Goal: Use online tool/utility: Utilize a website feature to perform a specific function

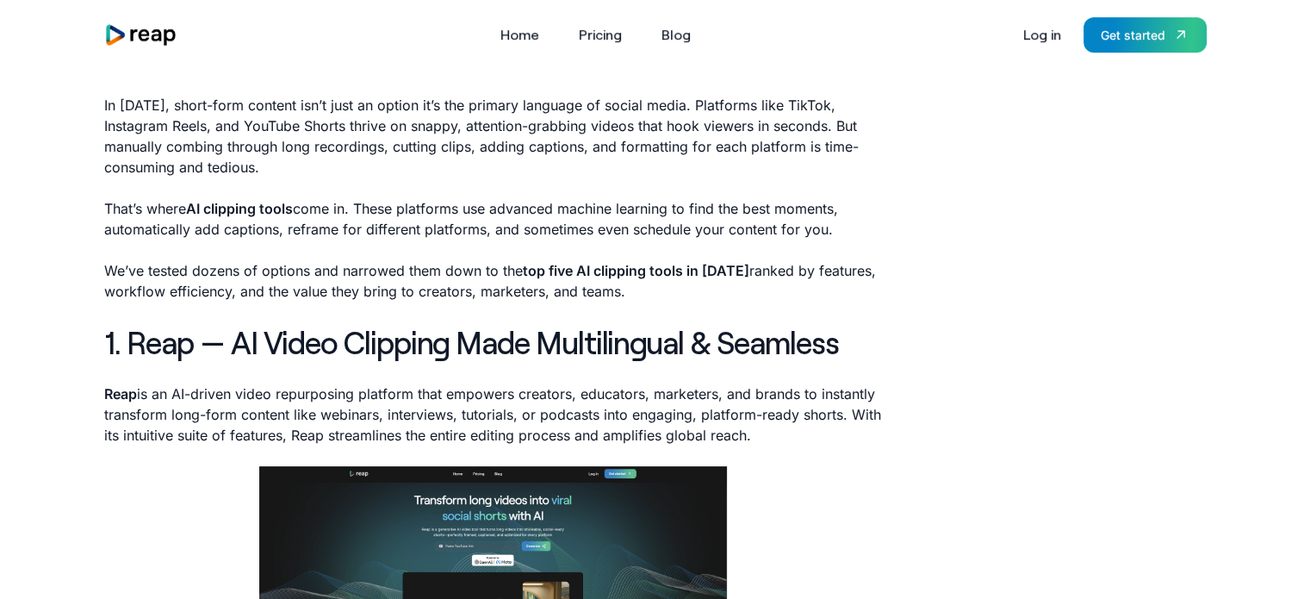
scroll to position [650, 0]
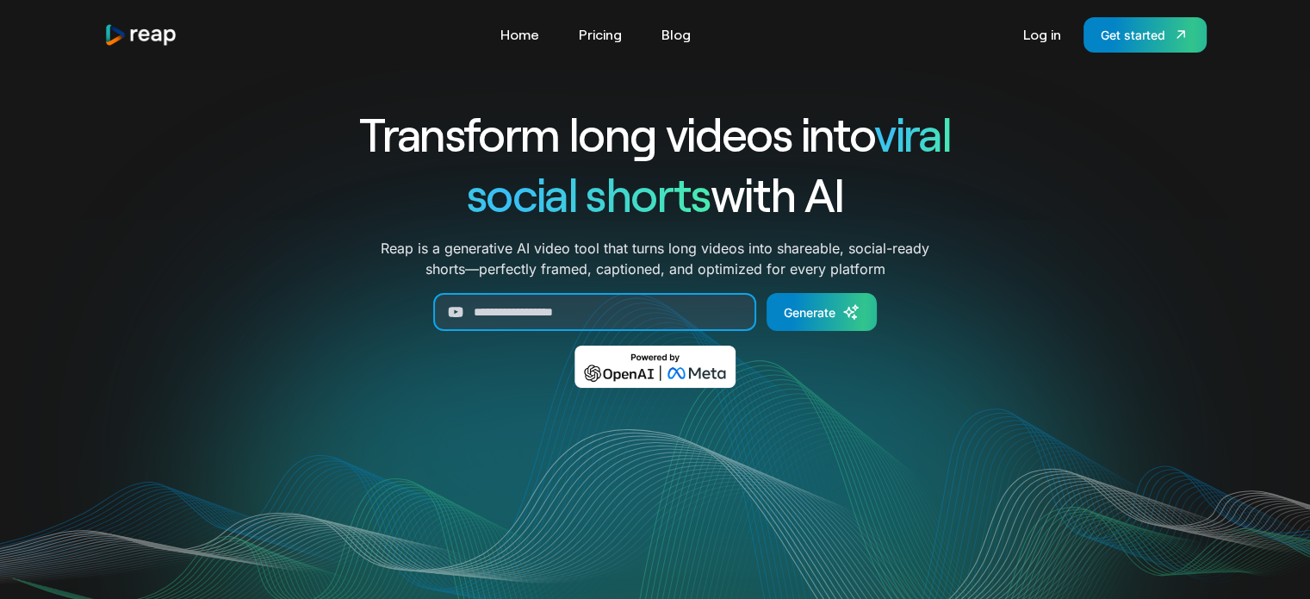
click at [552, 314] on input "Generate Form" at bounding box center [594, 312] width 323 height 38
paste input "**********"
type input "**********"
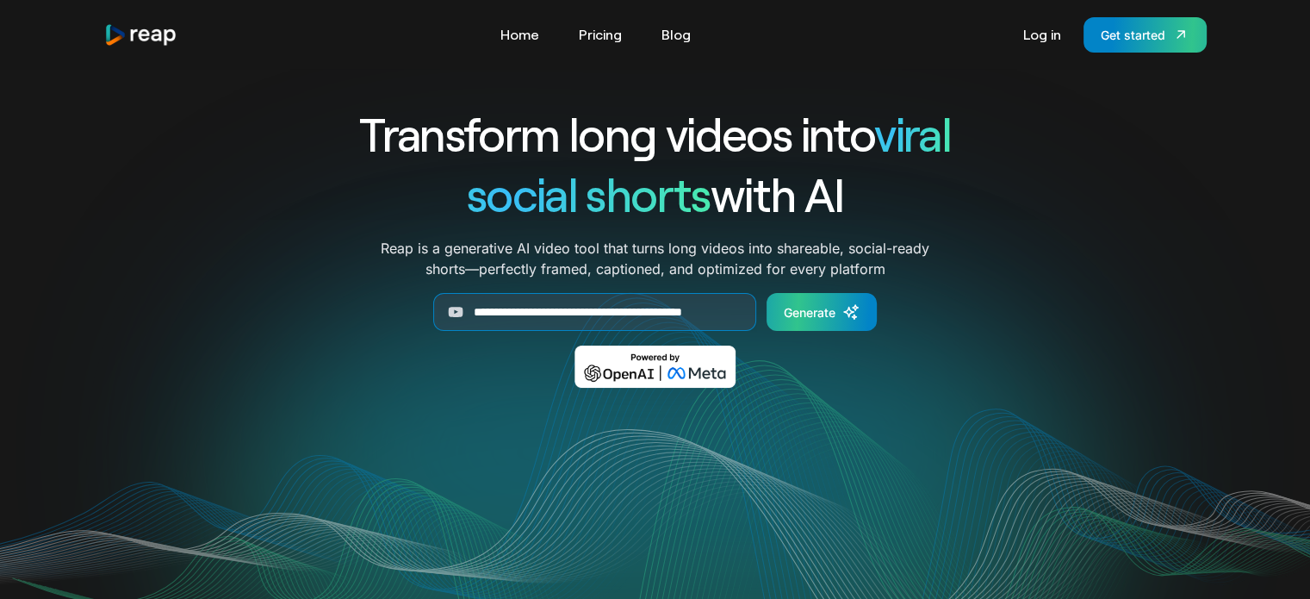
click at [834, 299] on link "Generate" at bounding box center [822, 312] width 110 height 38
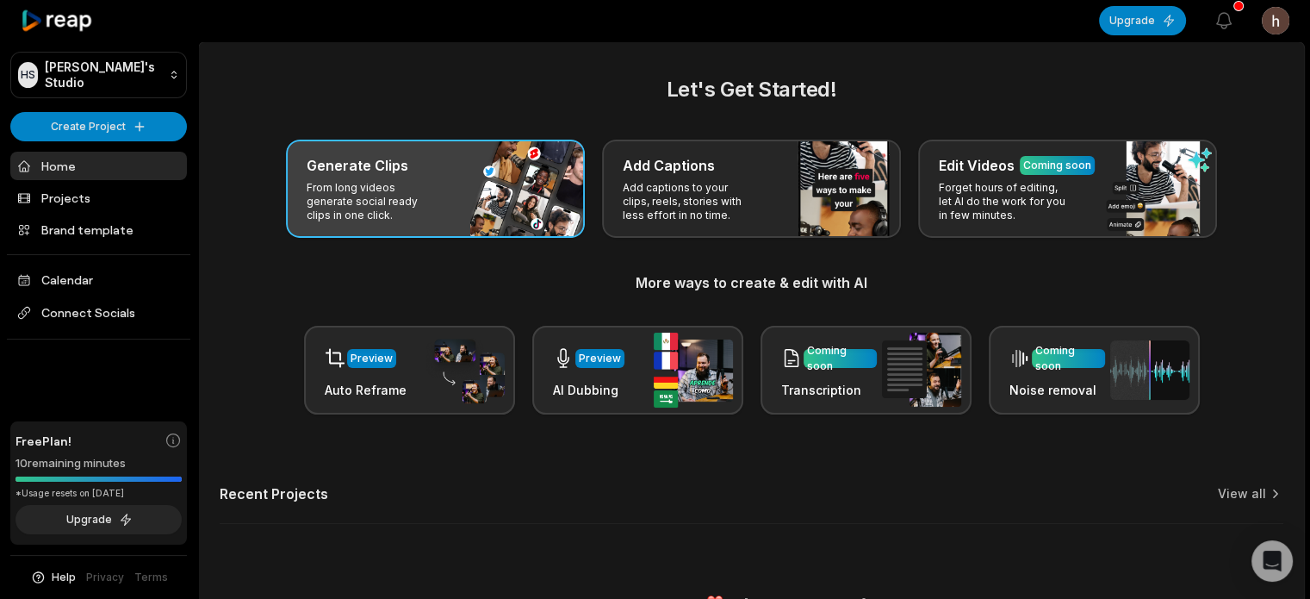
click at [472, 194] on div "Generate Clips From long videos generate social ready clips in one click." at bounding box center [435, 189] width 299 height 98
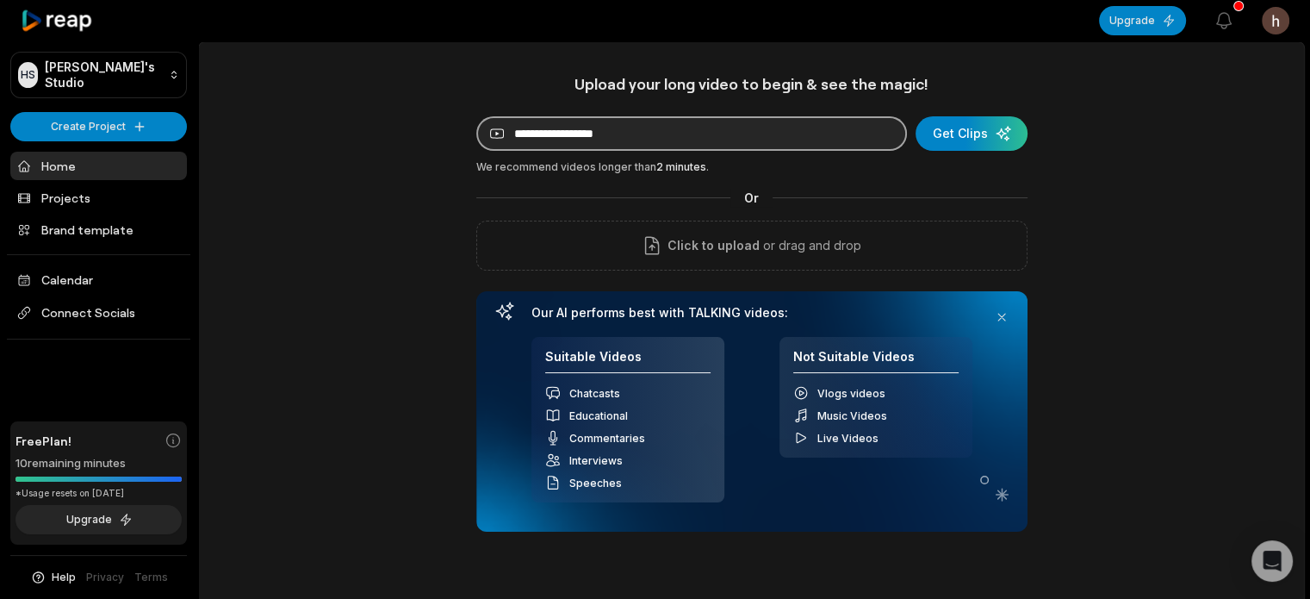
click at [572, 142] on input at bounding box center [691, 133] width 431 height 34
paste input "**********"
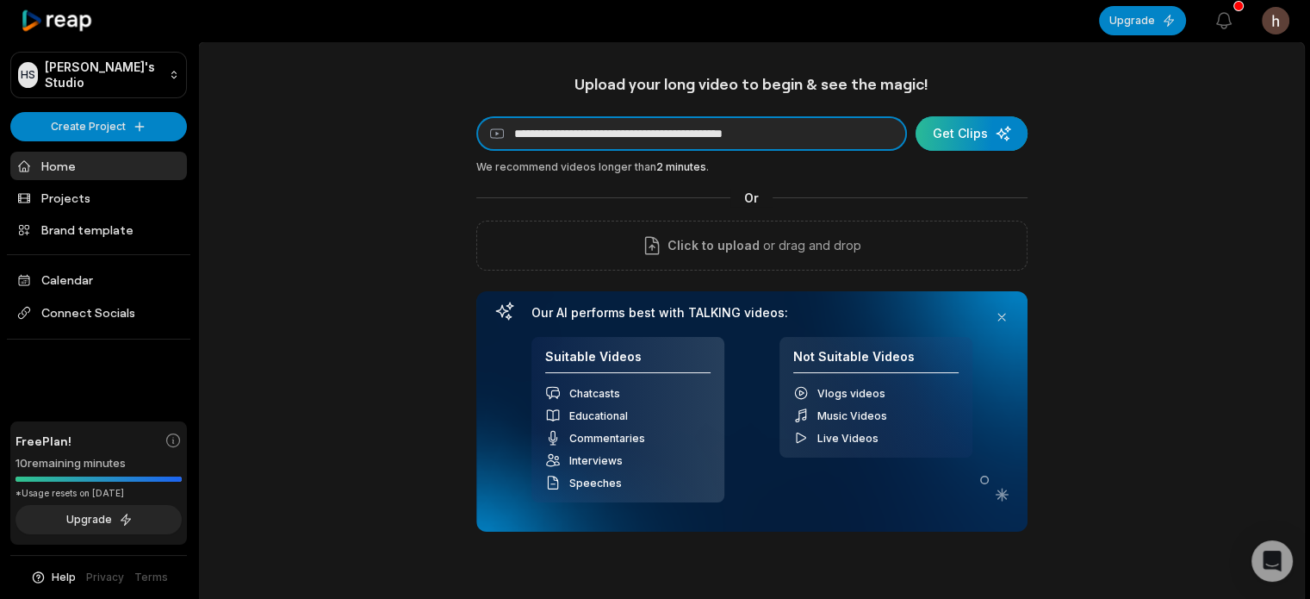
type input "**********"
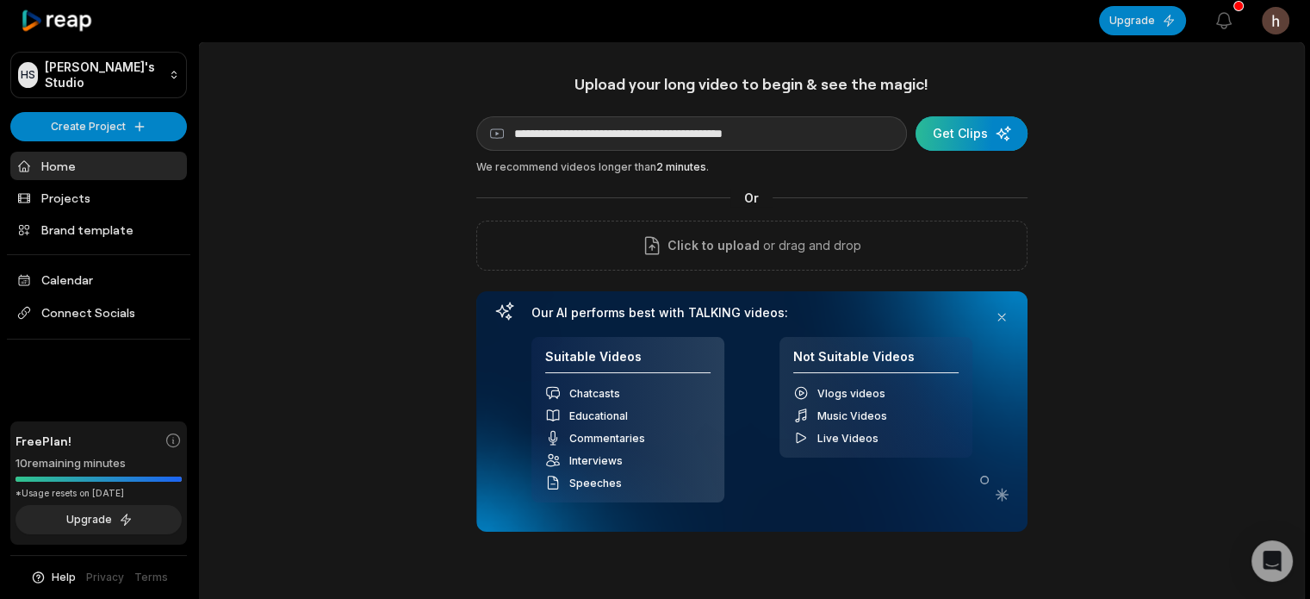
click at [959, 125] on div "submit" at bounding box center [972, 133] width 112 height 34
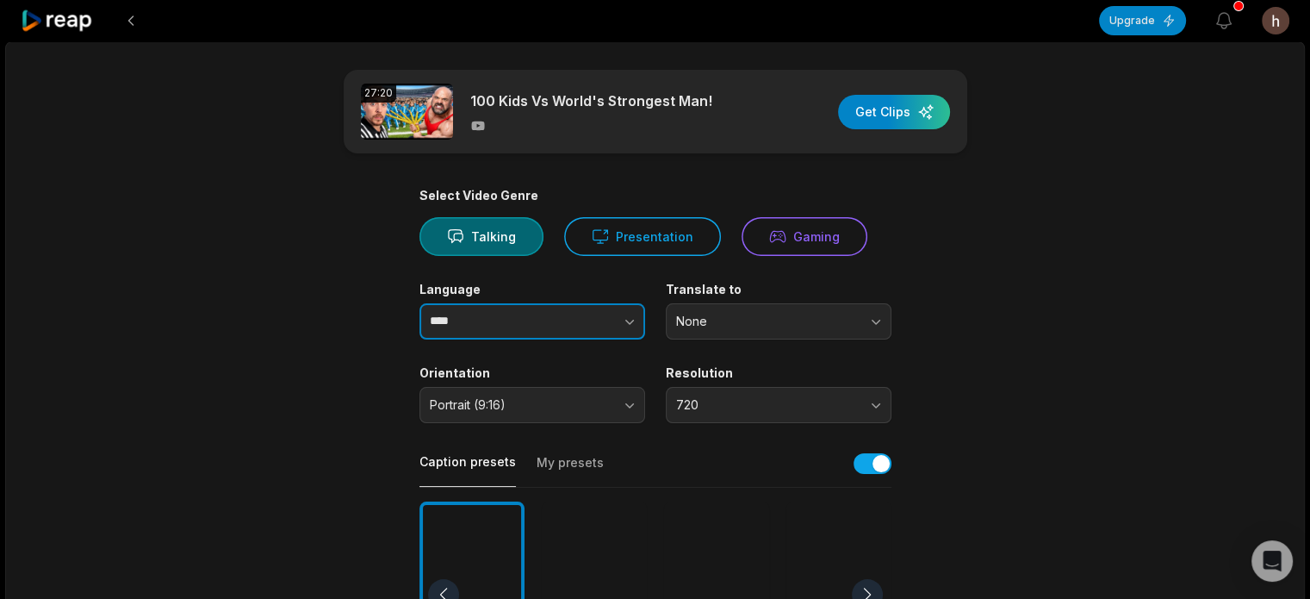
click at [604, 327] on button "button" at bounding box center [595, 321] width 98 height 36
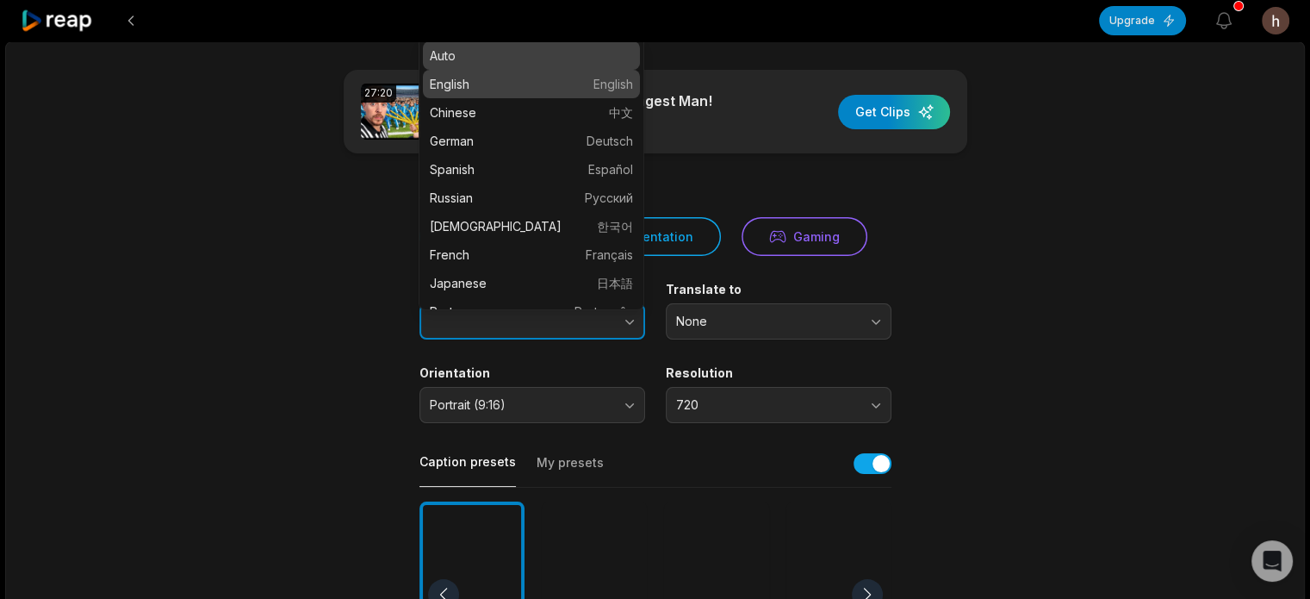
type input "*******"
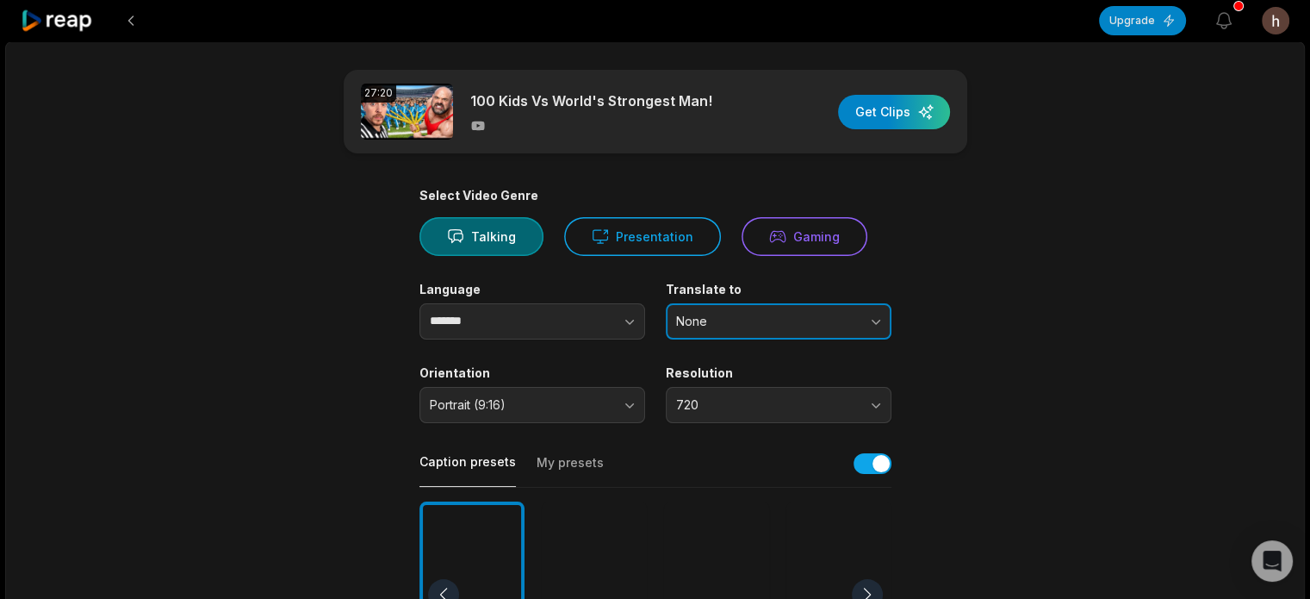
click at [770, 323] on span "None" at bounding box center [766, 322] width 181 height 16
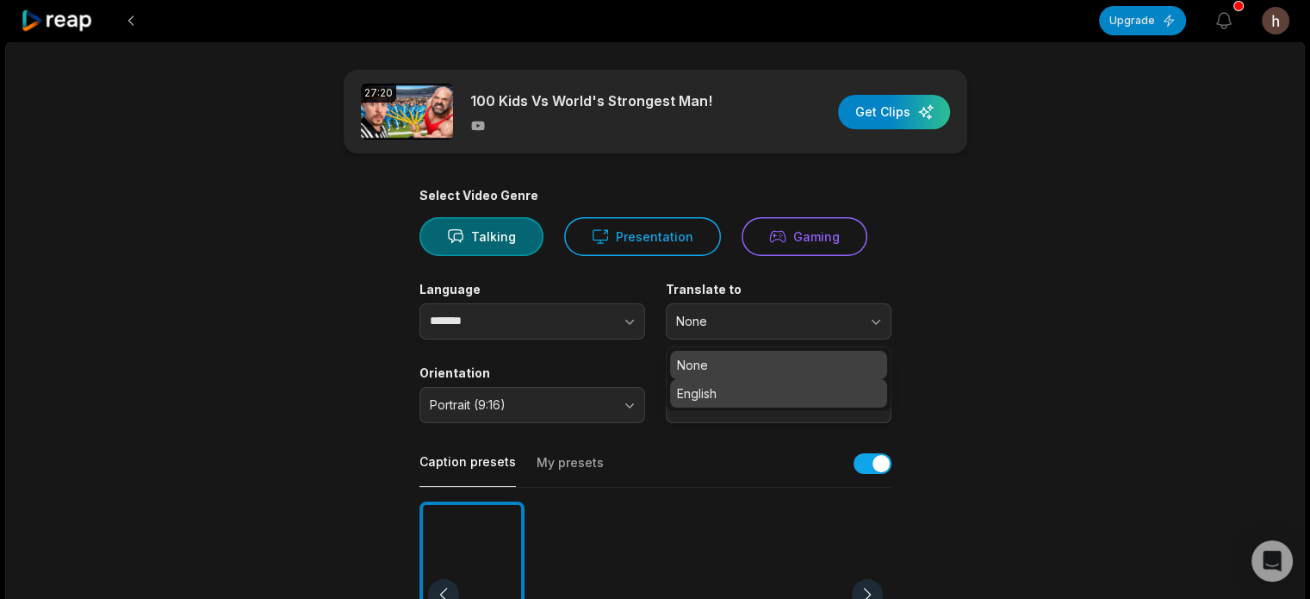
click at [696, 400] on p "English" at bounding box center [778, 393] width 203 height 18
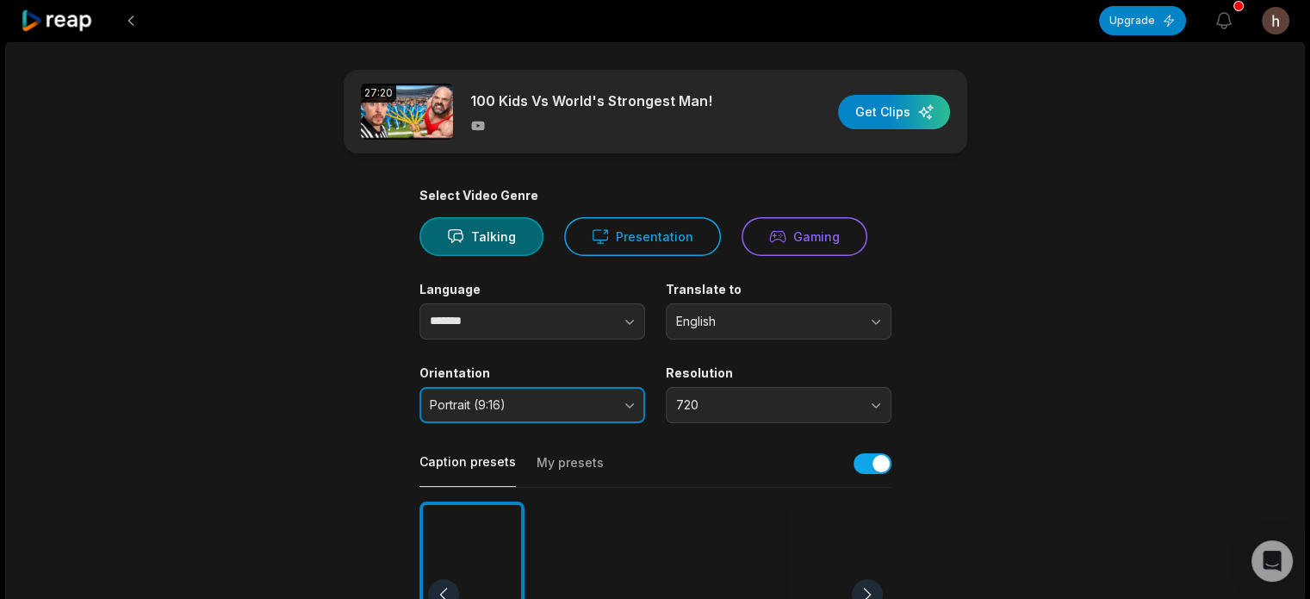
click at [581, 397] on span "Portrait (9:16)" at bounding box center [520, 405] width 181 height 16
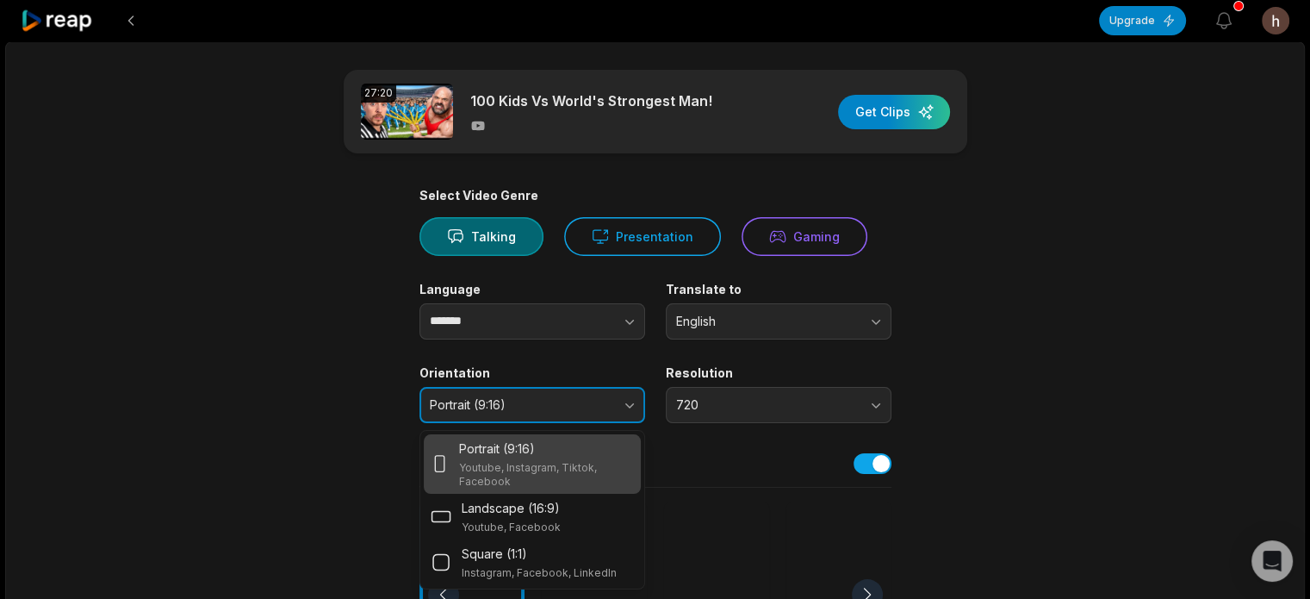
click at [581, 401] on span "Portrait (9:16)" at bounding box center [520, 405] width 181 height 16
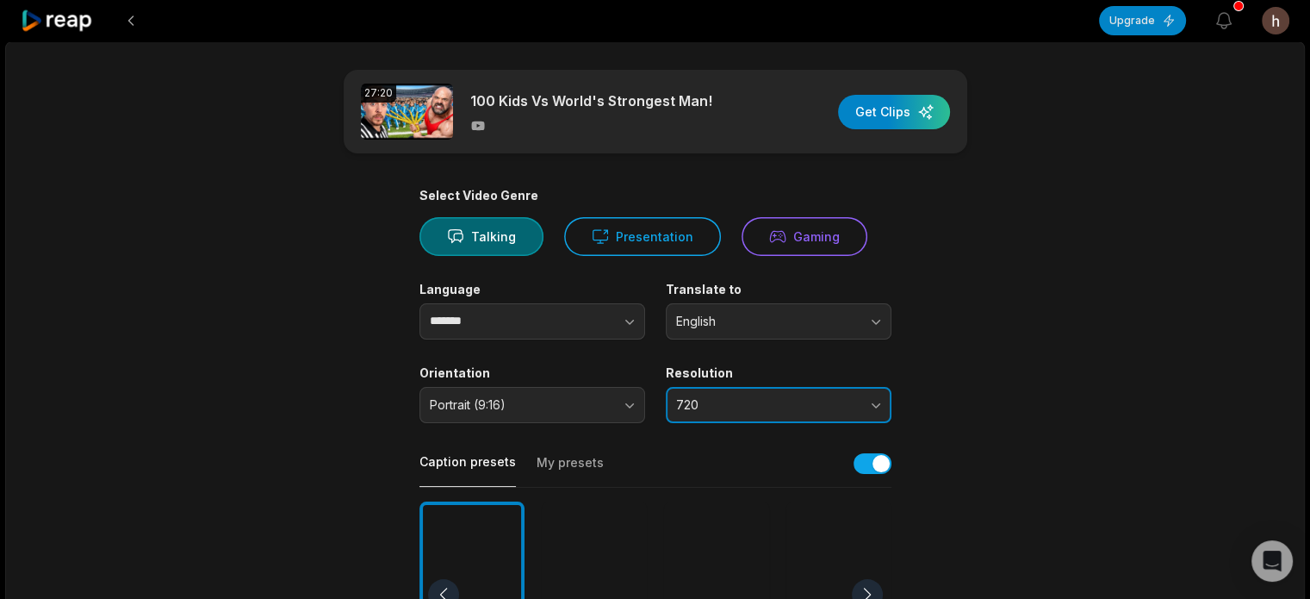
click at [710, 417] on button "720" at bounding box center [779, 405] width 226 height 36
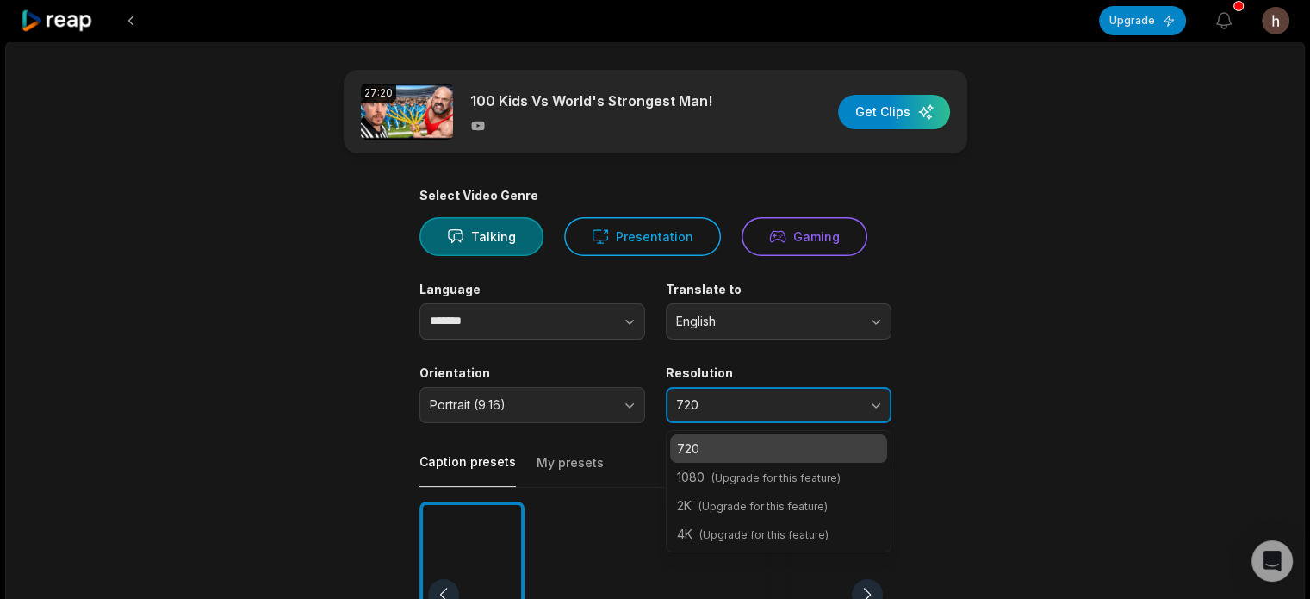
click at [798, 406] on span "720" at bounding box center [766, 405] width 181 height 16
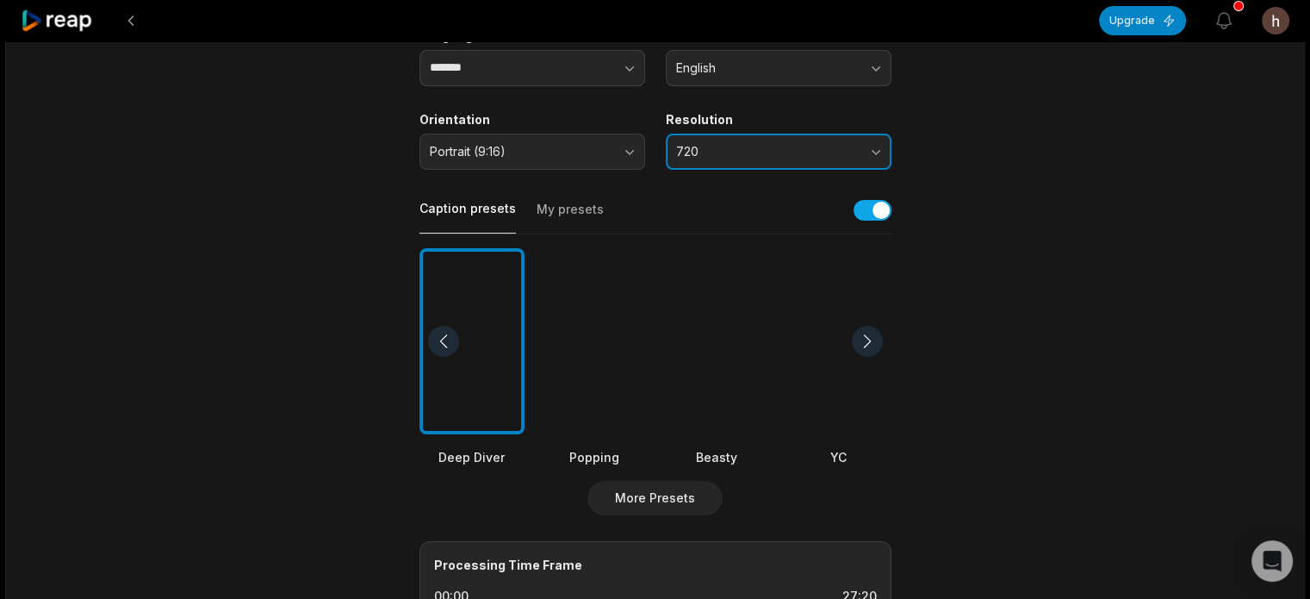
scroll to position [255, 0]
click at [555, 344] on div at bounding box center [594, 339] width 105 height 187
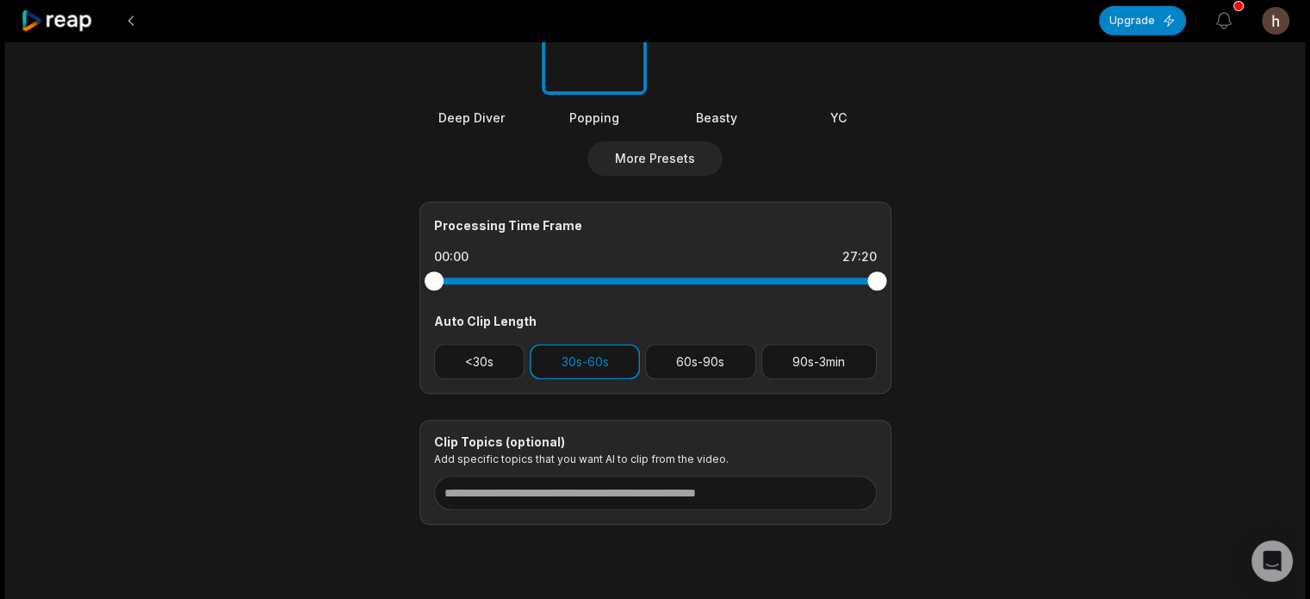
scroll to position [596, 0]
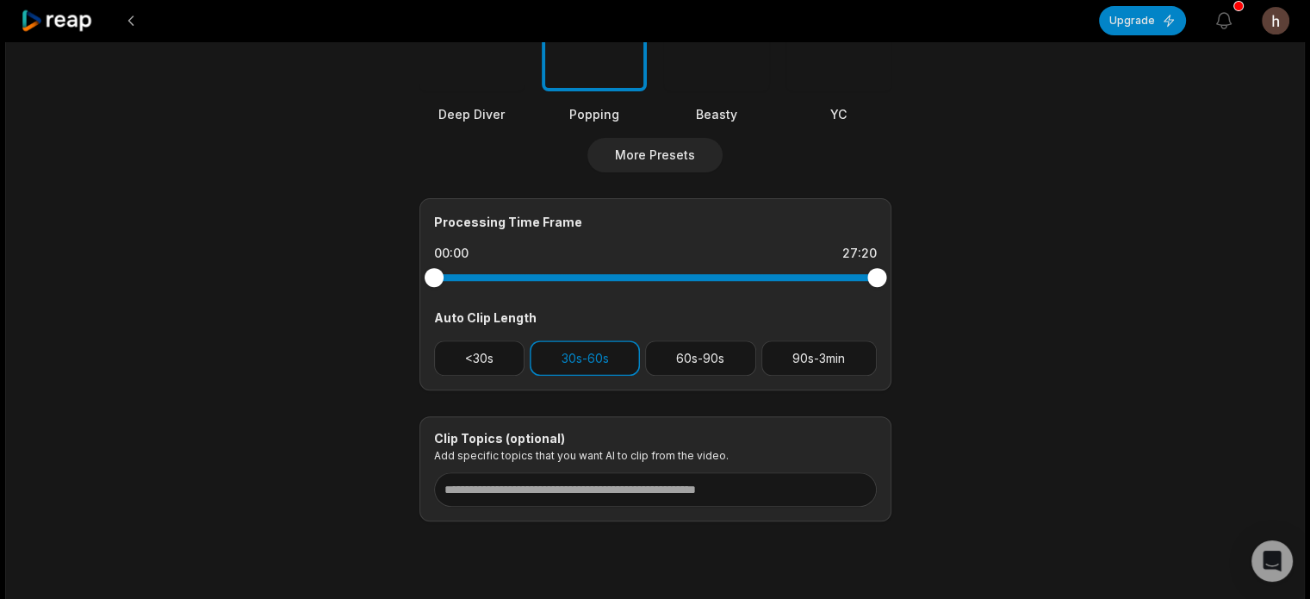
drag, startPoint x: 432, startPoint y: 280, endPoint x: 358, endPoint y: 252, distance: 78.6
drag, startPoint x: 872, startPoint y: 281, endPoint x: 591, endPoint y: 284, distance: 280.9
click at [591, 284] on div at bounding box center [591, 277] width 19 height 19
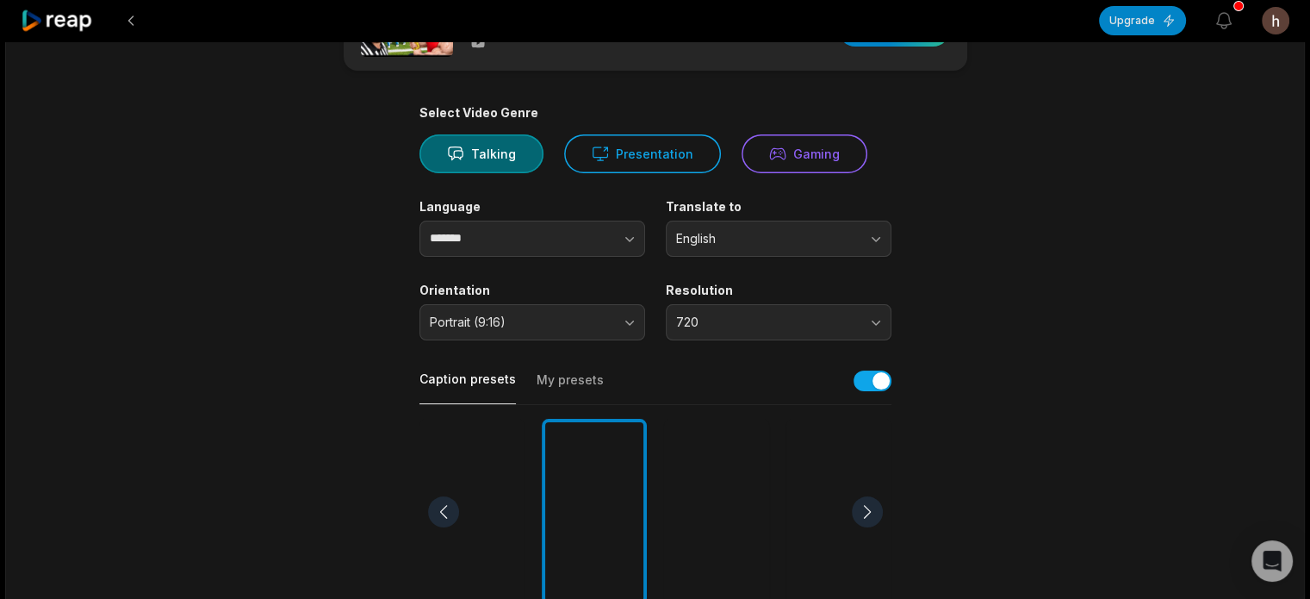
scroll to position [0, 0]
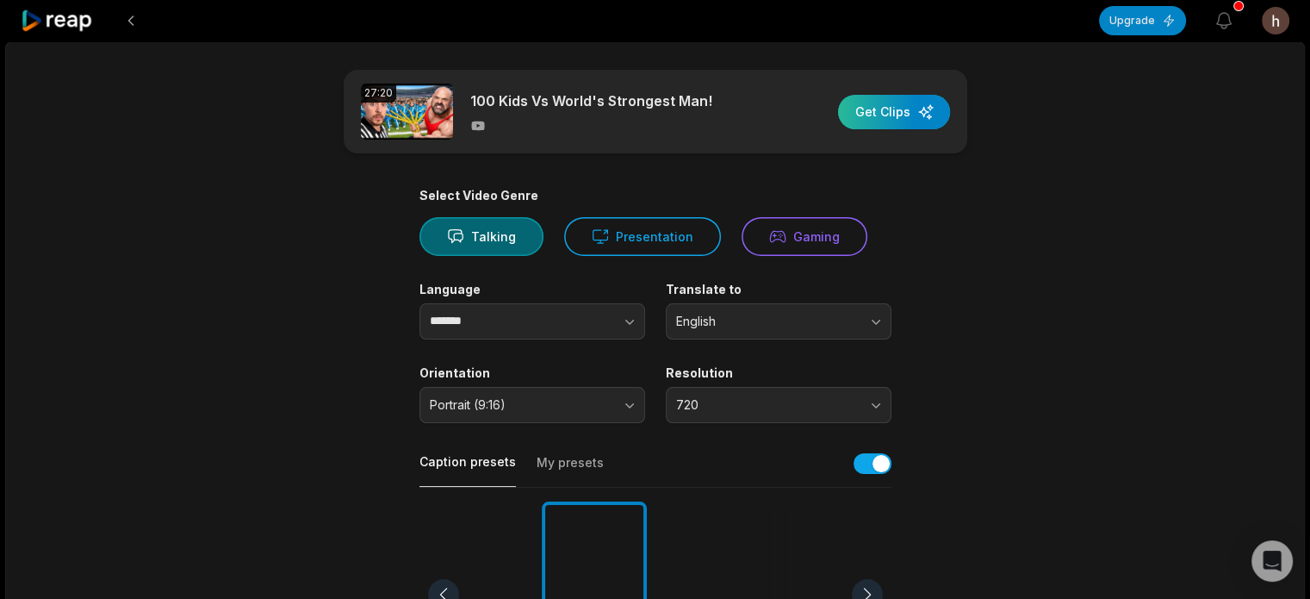
click at [900, 113] on div "button" at bounding box center [894, 112] width 112 height 34
click at [781, 241] on button "Gaming" at bounding box center [805, 236] width 126 height 39
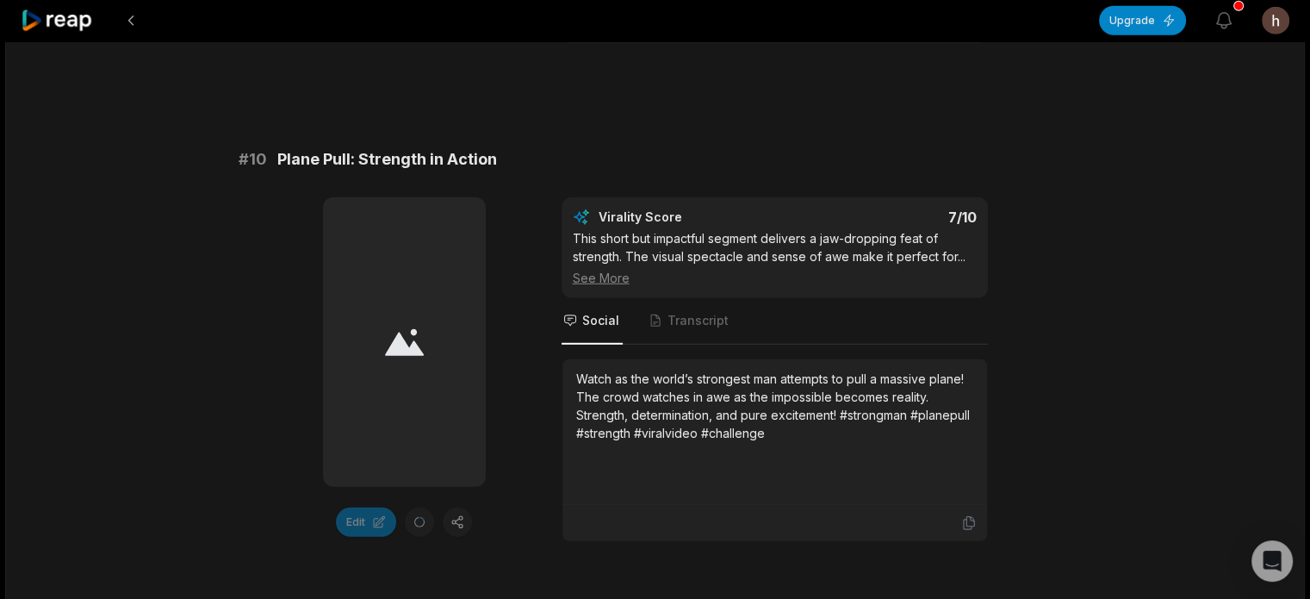
scroll to position [4743, 0]
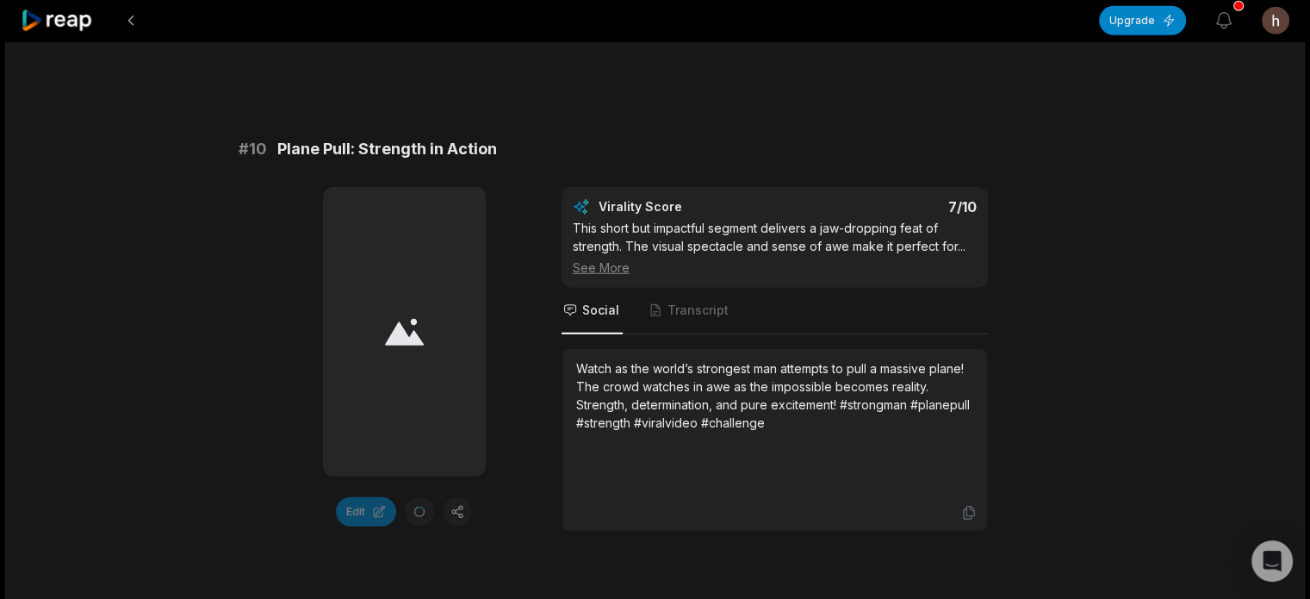
click at [597, 258] on div "See More" at bounding box center [775, 267] width 404 height 18
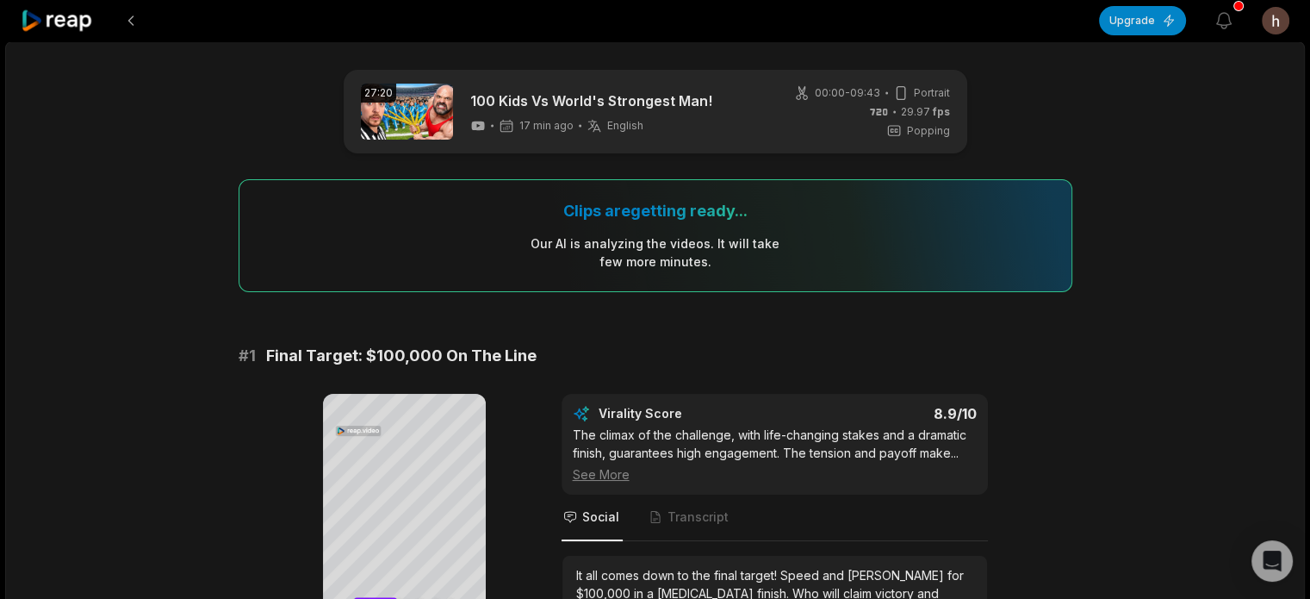
scroll to position [123, 0]
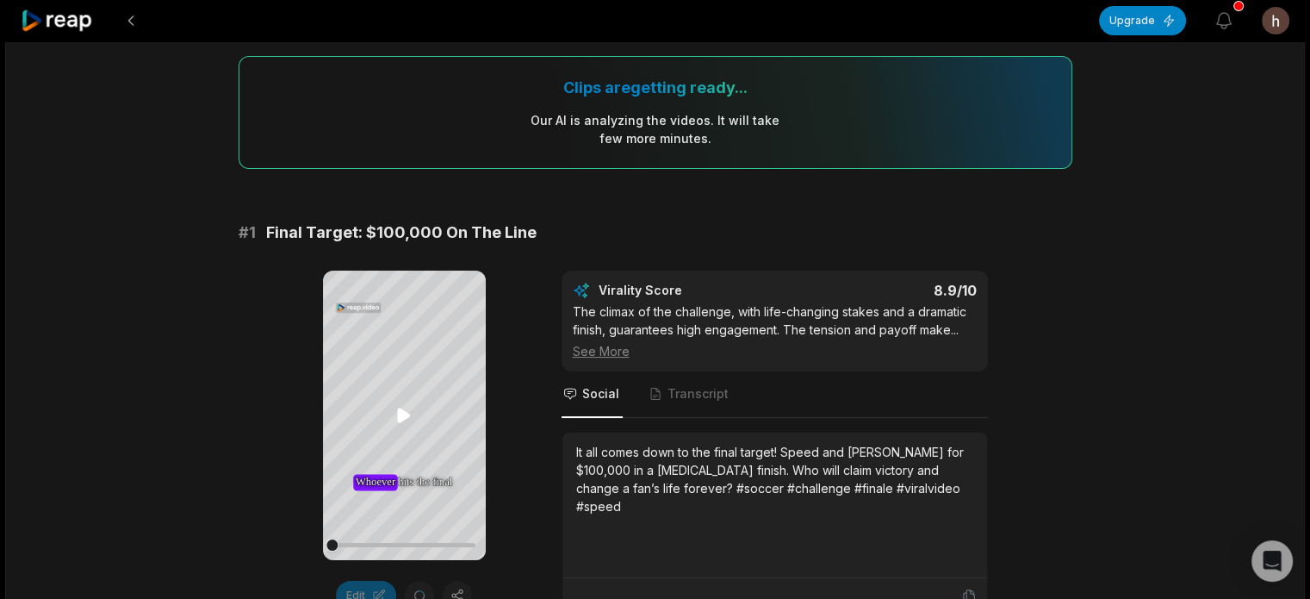
click at [401, 412] on icon at bounding box center [403, 414] width 13 height 15
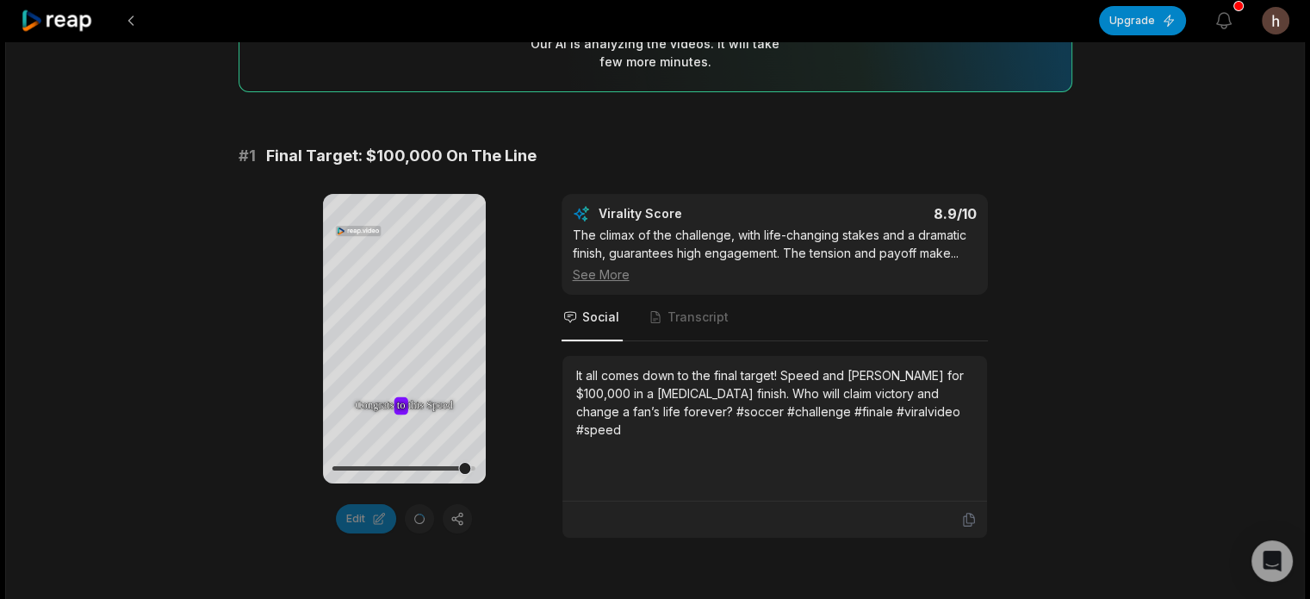
scroll to position [200, 0]
